Goal: Information Seeking & Learning: Learn about a topic

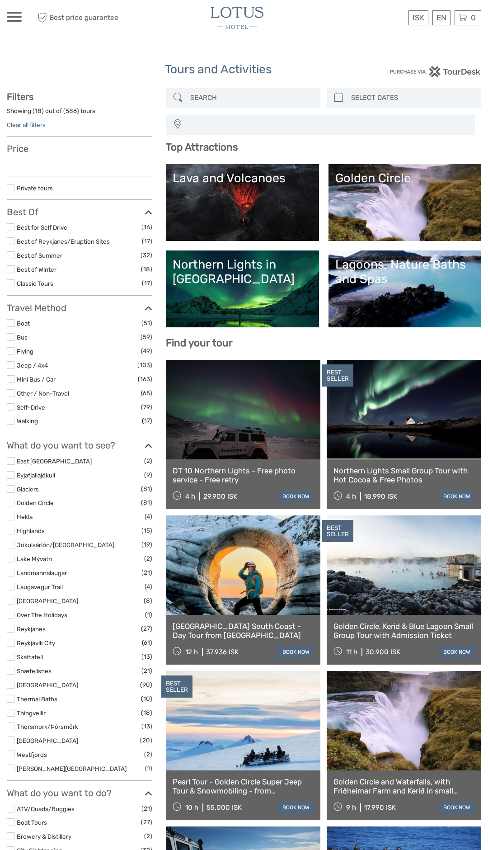
select select
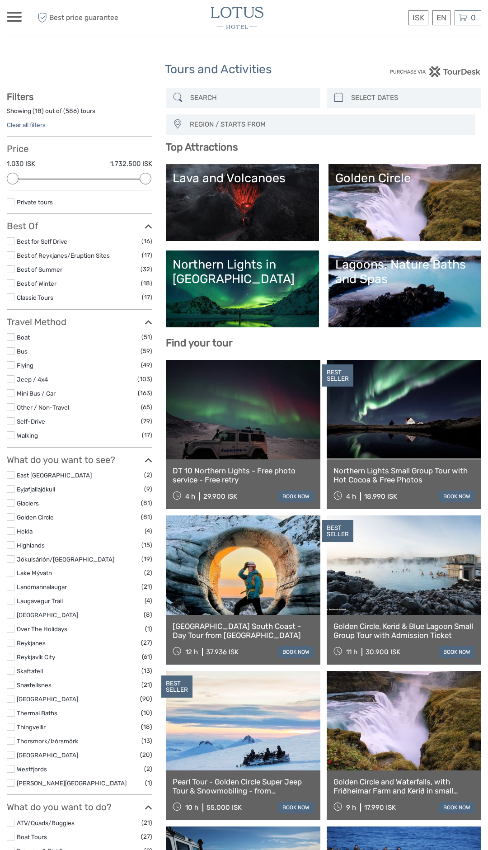
click at [242, 203] on link "Lava and Volcanoes" at bounding box center [242, 202] width 139 height 63
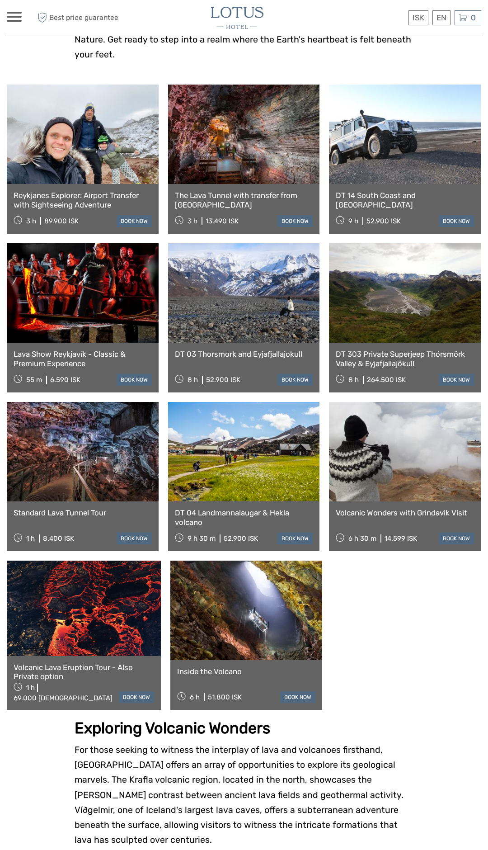
scroll to position [331, 0]
click at [111, 610] on link at bounding box center [84, 607] width 154 height 95
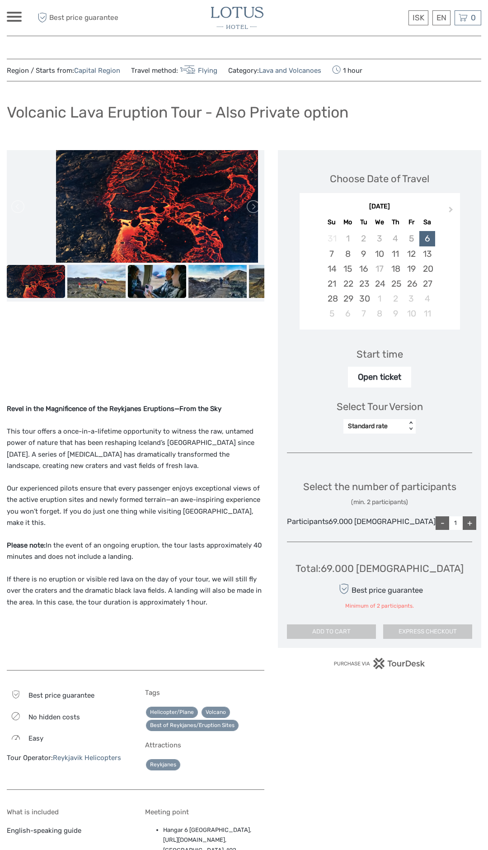
click at [165, 285] on img at bounding box center [157, 281] width 58 height 33
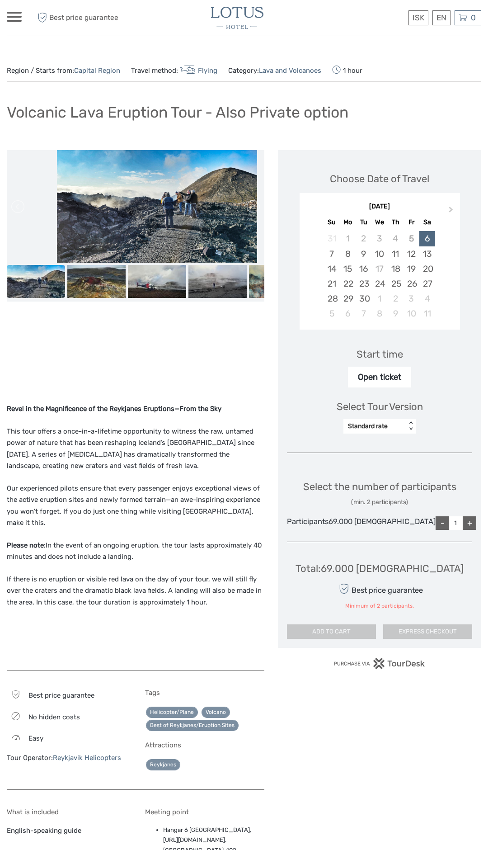
click at [233, 13] on img at bounding box center [237, 18] width 52 height 22
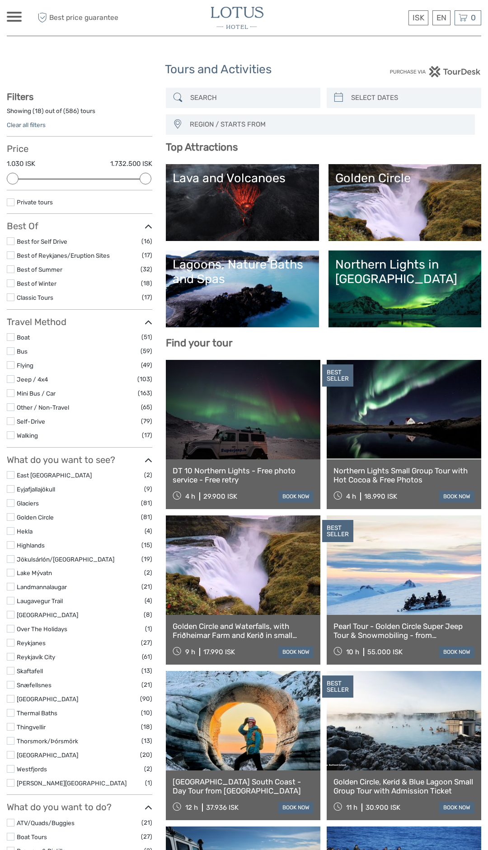
select select
click at [12, 541] on label at bounding box center [11, 545] width 8 height 8
click at [0, 0] on input "checkbox" at bounding box center [0, 0] width 0 height 0
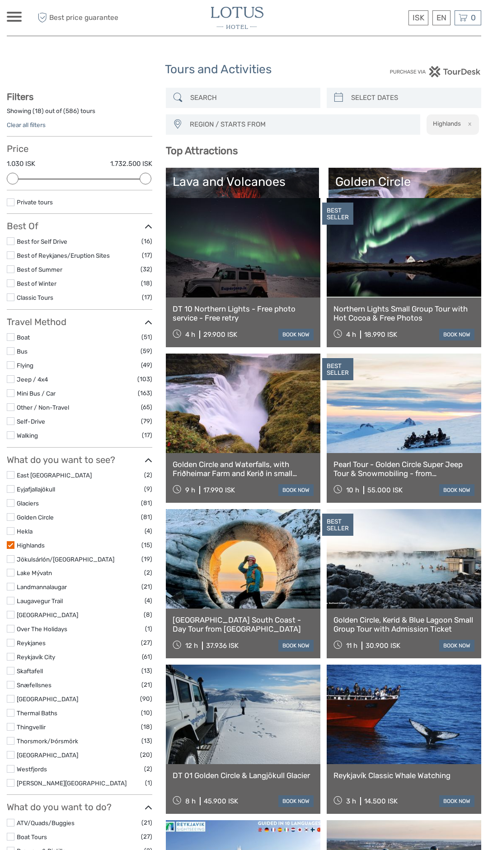
scroll to position [48, 0]
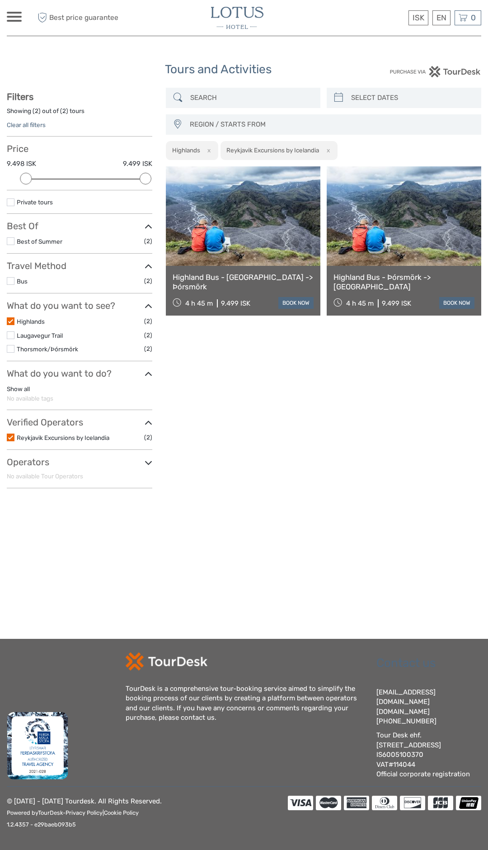
click at [11, 437] on label at bounding box center [11, 438] width 8 height 8
click at [0, 0] on input "checkbox" at bounding box center [0, 0] width 0 height 0
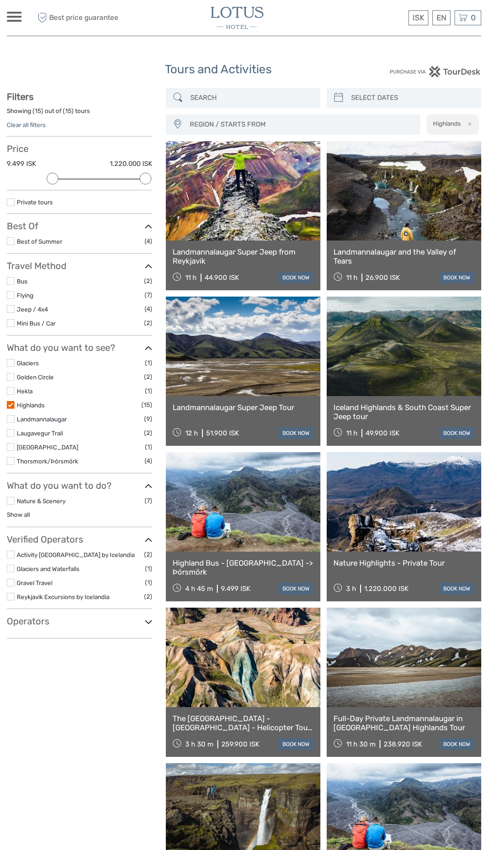
scroll to position [51, 0]
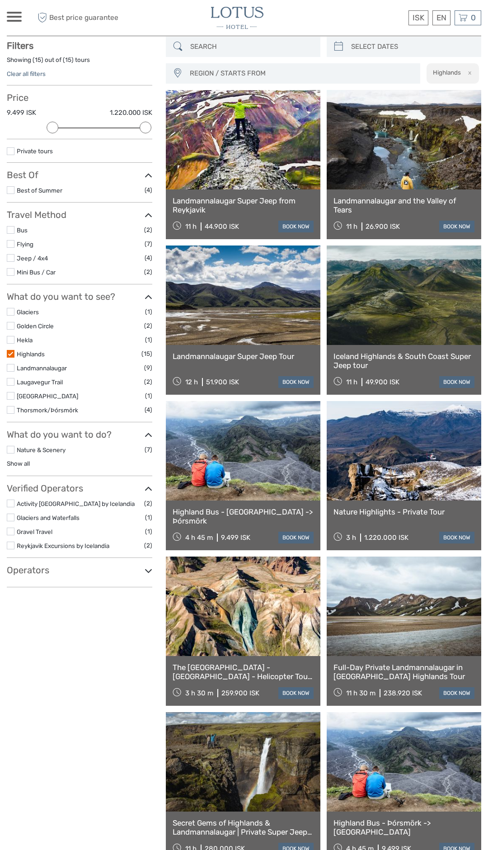
click at [274, 204] on link "Landmannalaugar Super Jeep from Reykjavik" at bounding box center [243, 205] width 141 height 19
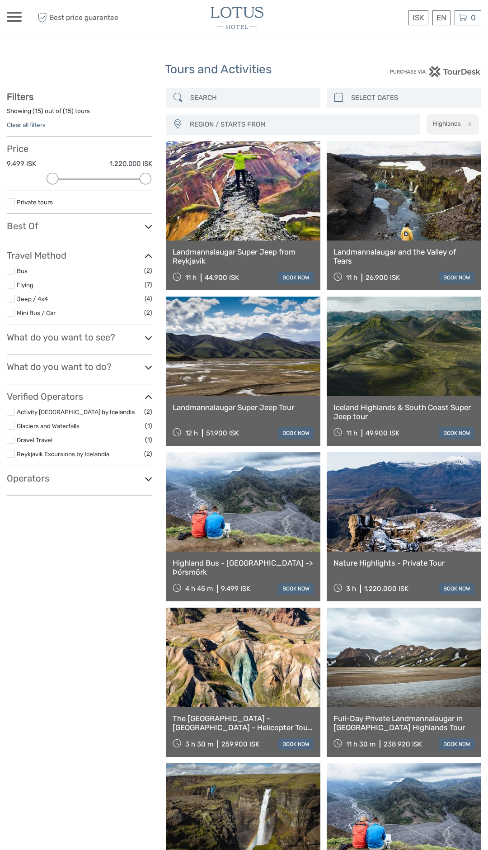
select select
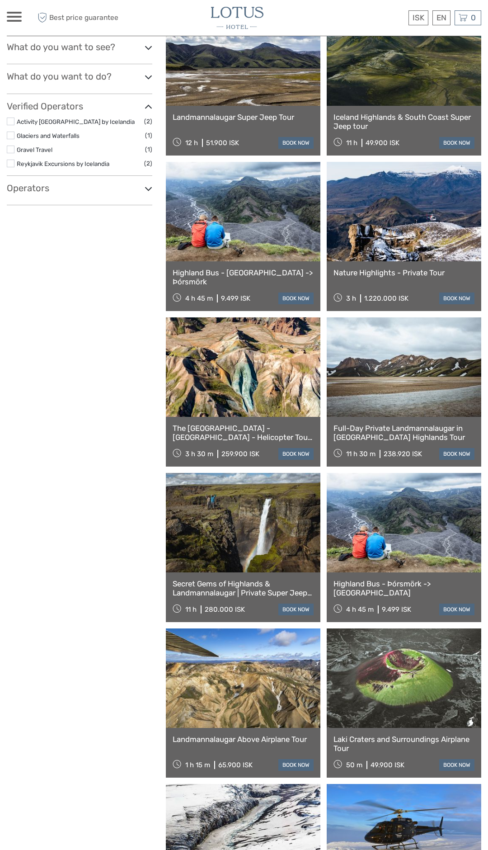
scroll to position [288, 0]
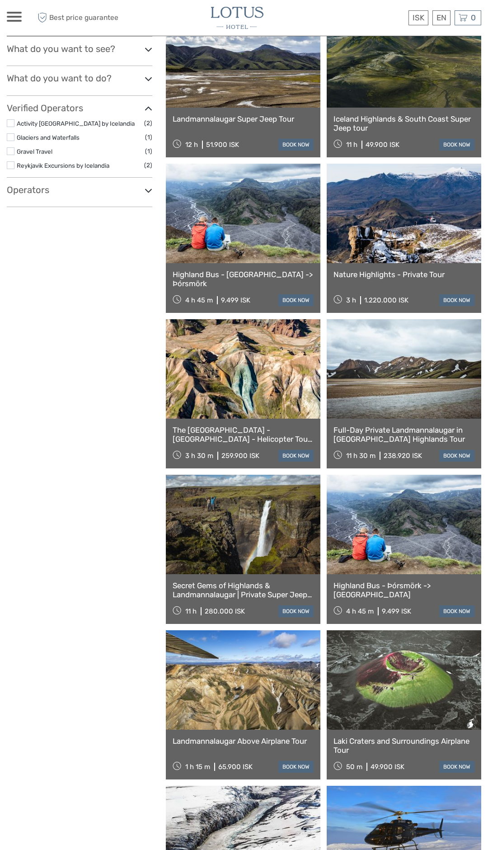
click at [391, 513] on link at bounding box center [404, 524] width 155 height 99
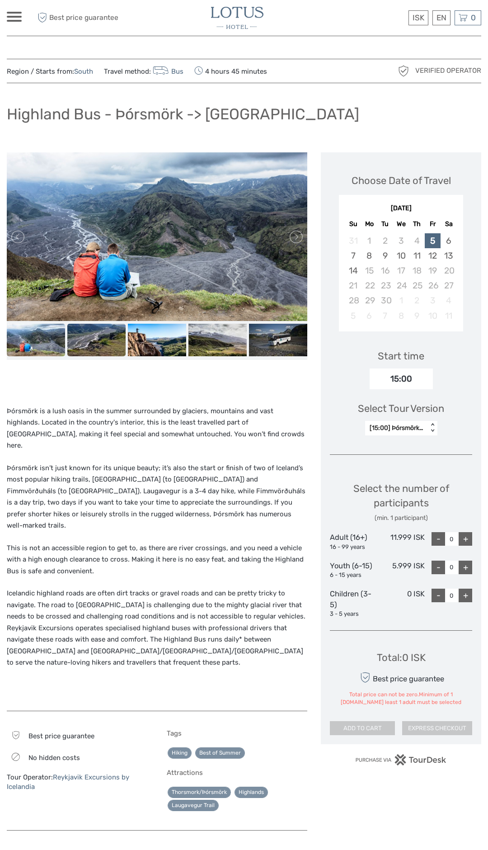
click at [89, 341] on img at bounding box center [96, 340] width 58 height 33
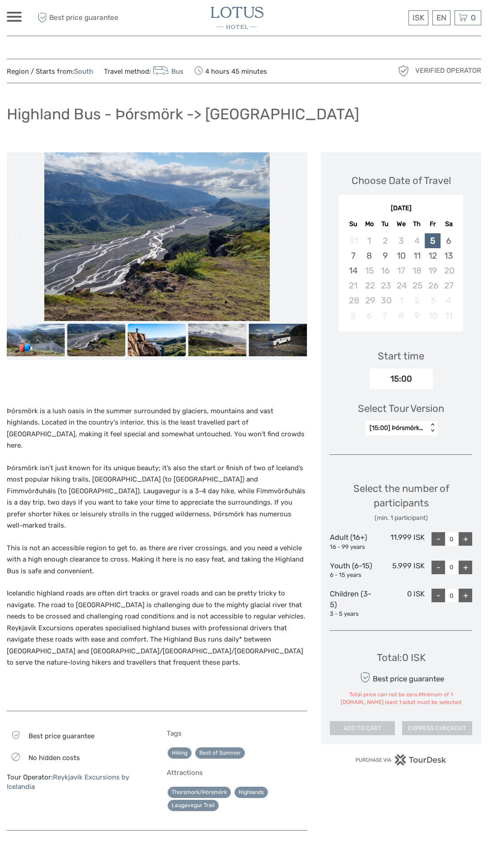
click at [152, 343] on img at bounding box center [157, 340] width 58 height 33
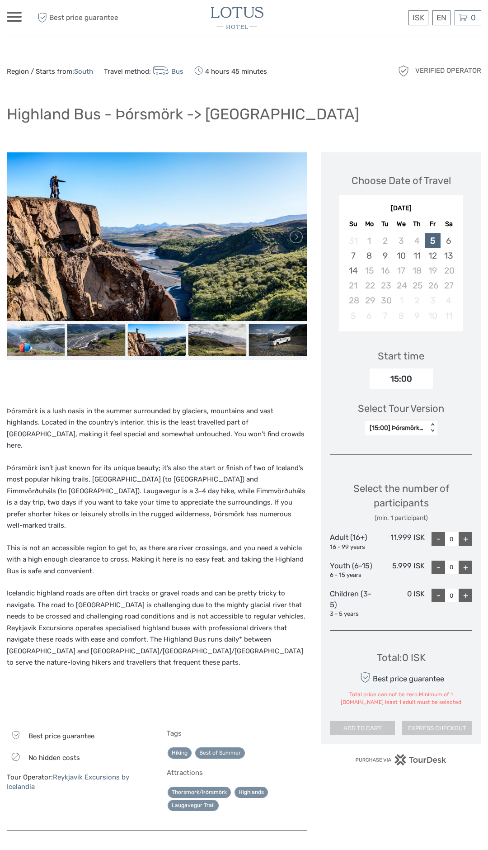
click at [203, 351] on img at bounding box center [218, 340] width 58 height 33
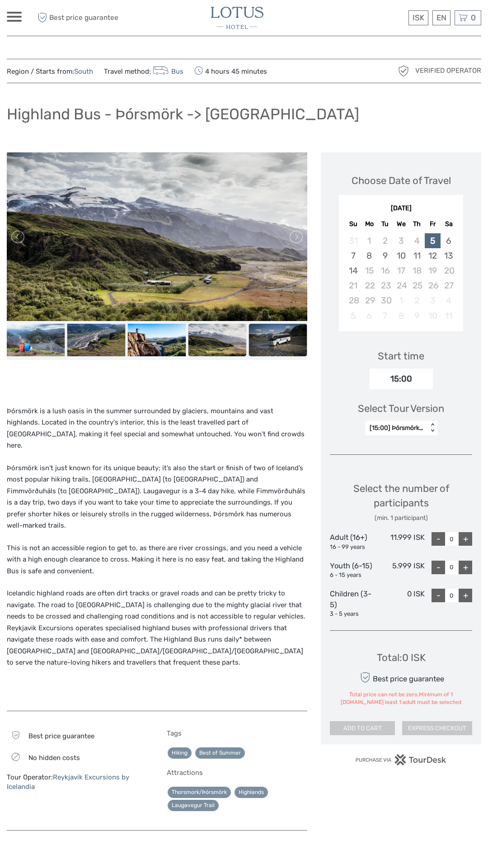
click at [262, 351] on img at bounding box center [278, 340] width 58 height 33
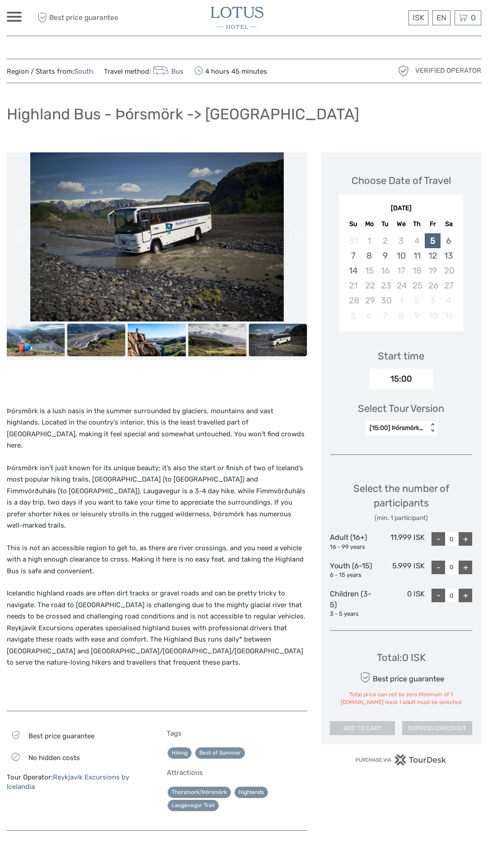
click at [97, 346] on img at bounding box center [96, 340] width 58 height 33
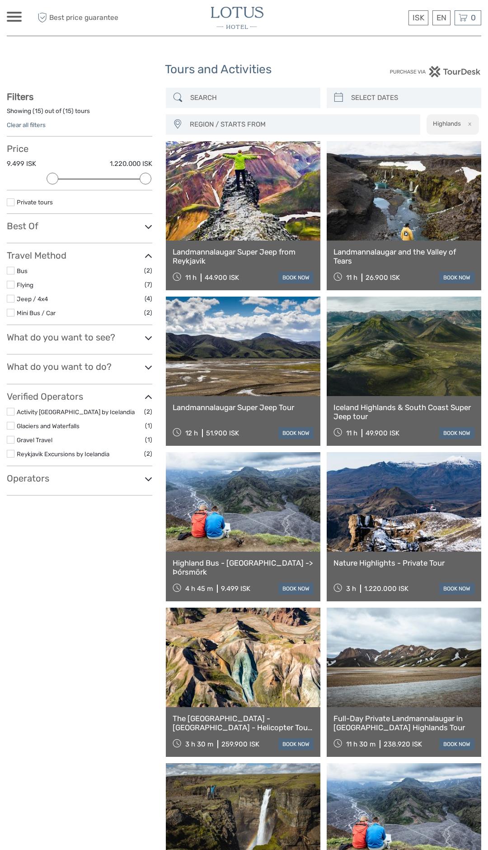
select select
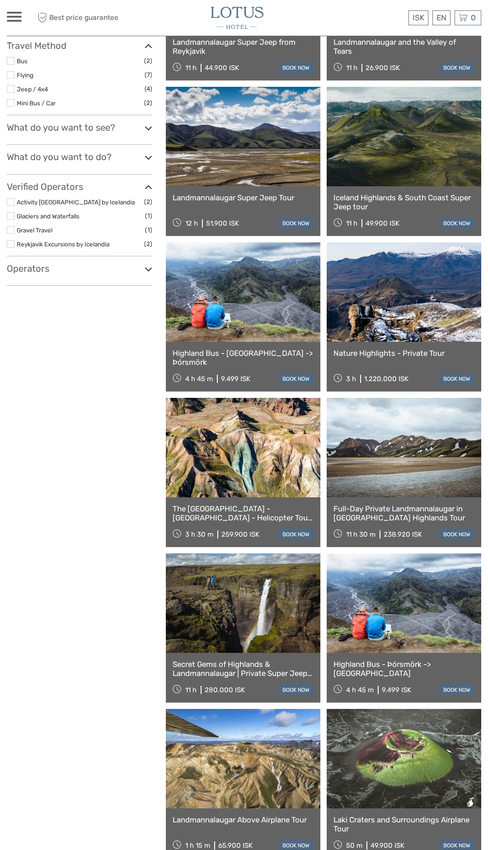
scroll to position [210, 0]
click at [426, 357] on link "Nature Highlights - Private Tour" at bounding box center [404, 352] width 141 height 9
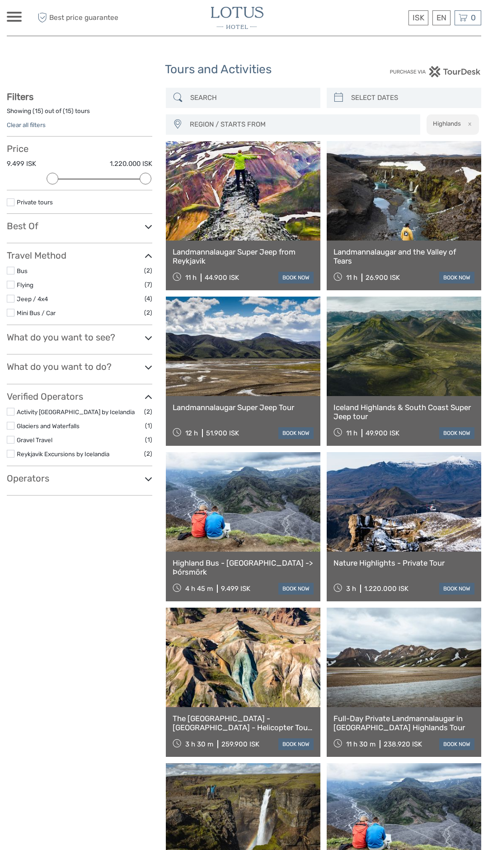
select select
click at [274, 94] on input "search" at bounding box center [251, 98] width 129 height 16
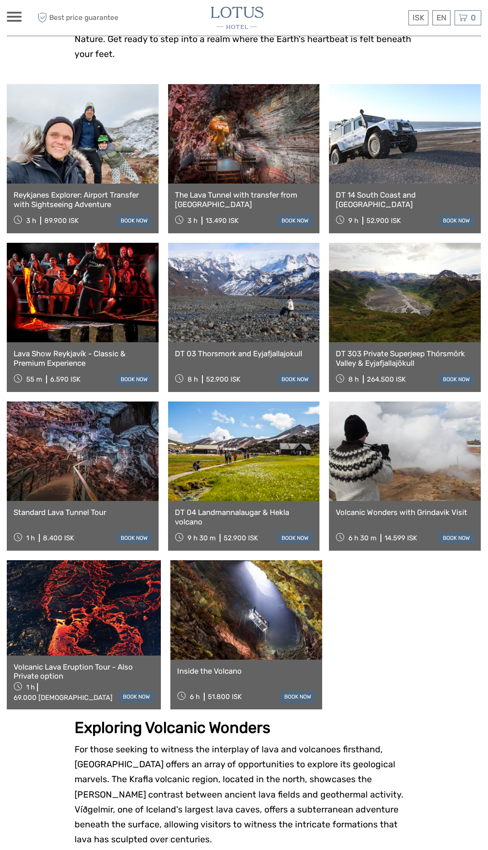
scroll to position [331, 0]
click at [19, 17] on span at bounding box center [14, 17] width 15 height 2
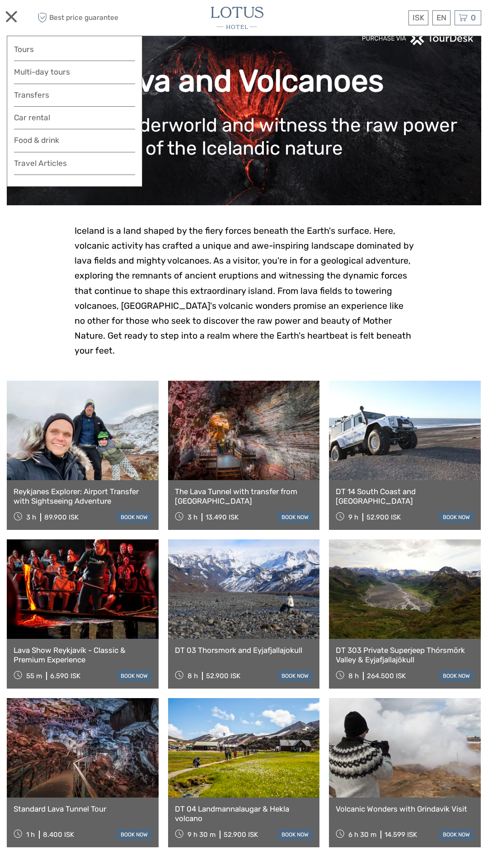
scroll to position [0, 0]
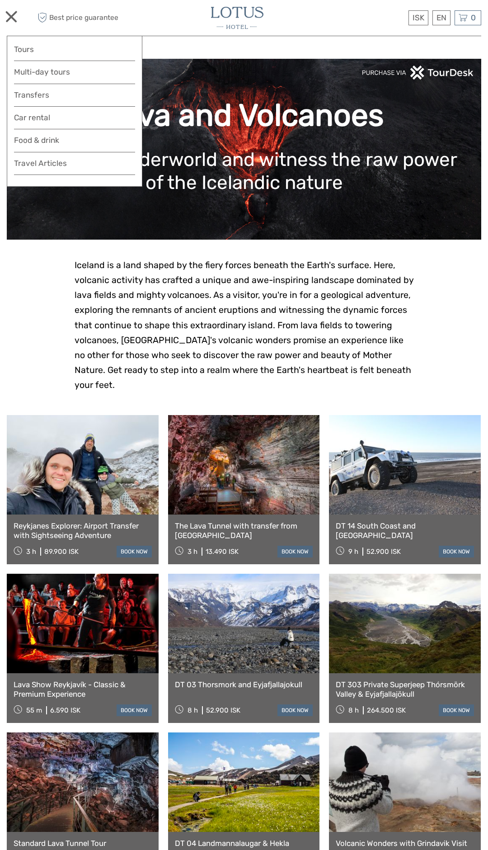
click at [50, 162] on link "Travel Articles" at bounding box center [74, 166] width 121 height 18
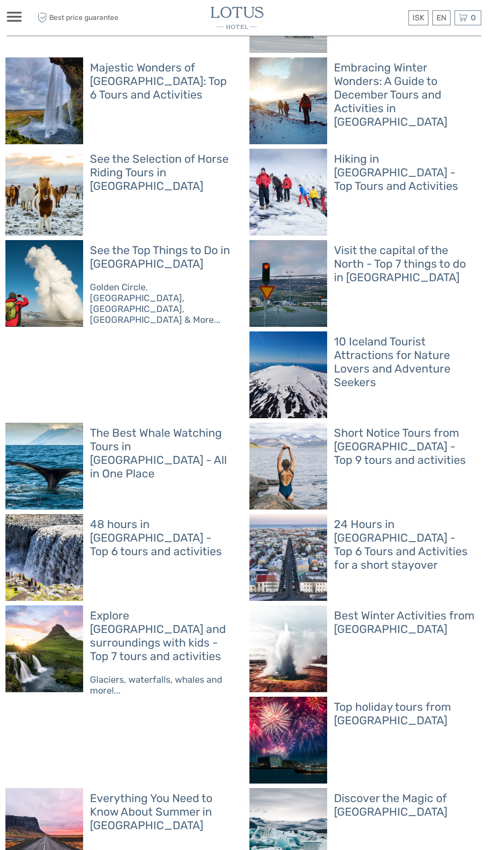
scroll to position [314, 0]
click at [334, 548] on h2 "24 Hours in [GEOGRAPHIC_DATA] - Top 6 Tours and Activities for a short stayover" at bounding box center [405, 544] width 142 height 54
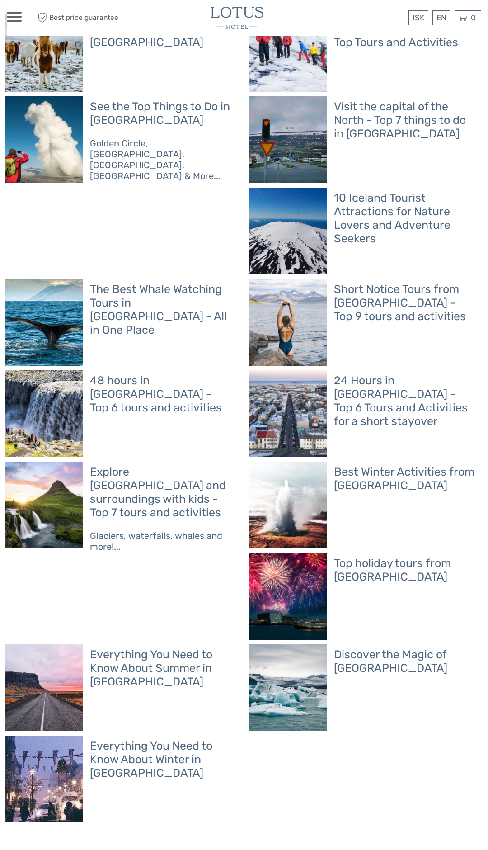
scroll to position [465, 0]
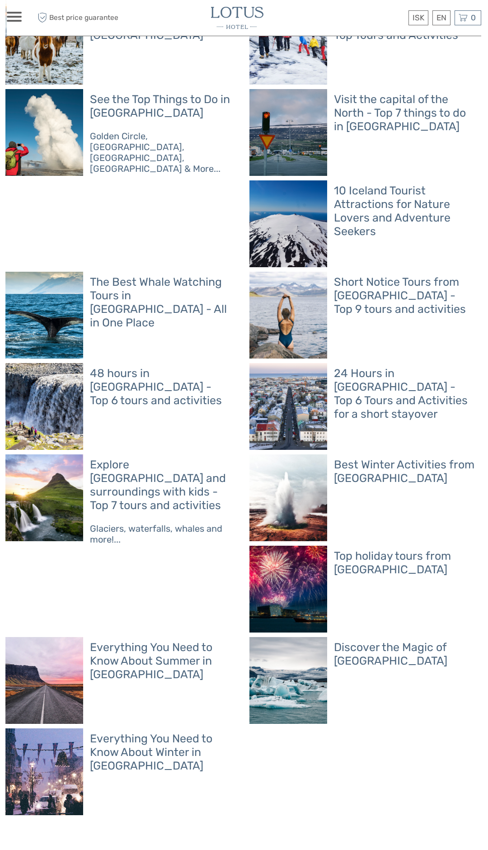
click at [334, 291] on h2 "Short Notice Tours from [GEOGRAPHIC_DATA] - Top 9 tours and activities" at bounding box center [405, 295] width 142 height 41
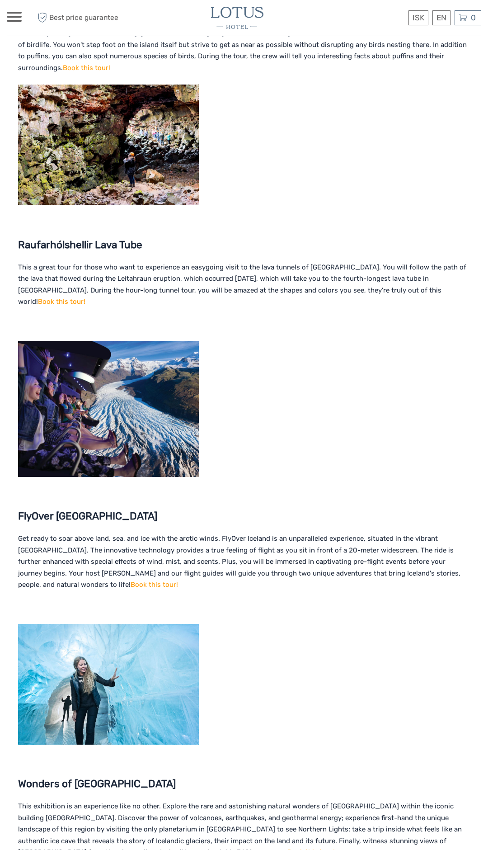
scroll to position [2037, 0]
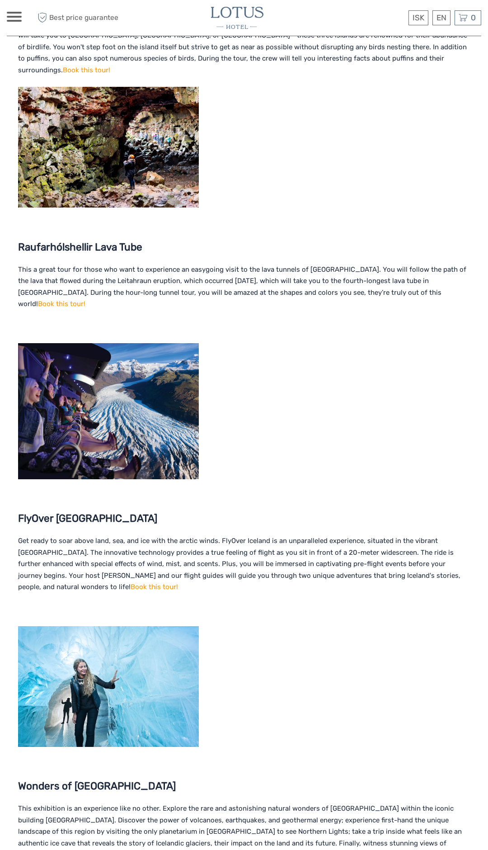
click at [238, 9] on img at bounding box center [237, 18] width 52 height 22
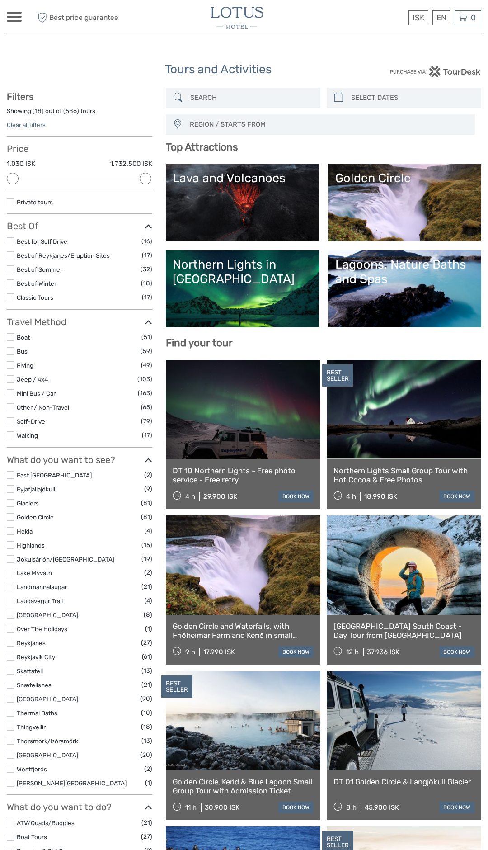
select select
